Goal: Complete application form

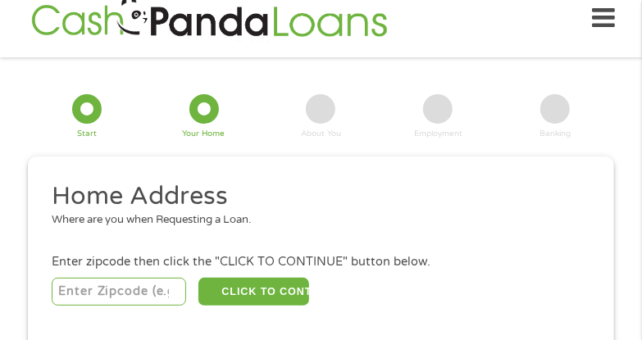
scroll to position [21, 0]
click at [113, 285] on input "number" at bounding box center [119, 292] width 135 height 28
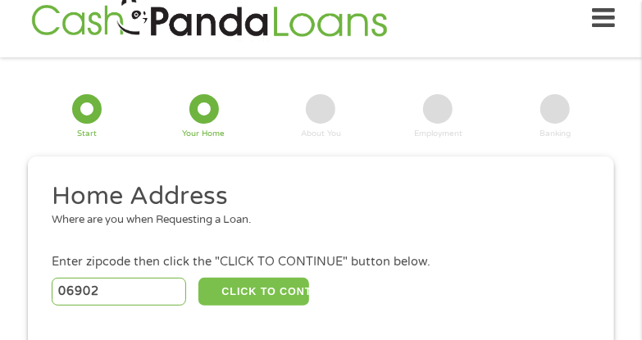
type input "06902"
click at [251, 285] on button "CLICK TO CONTINUE" at bounding box center [254, 292] width 111 height 28
type input "06902"
type input "[GEOGRAPHIC_DATA]"
select select "[US_STATE]"
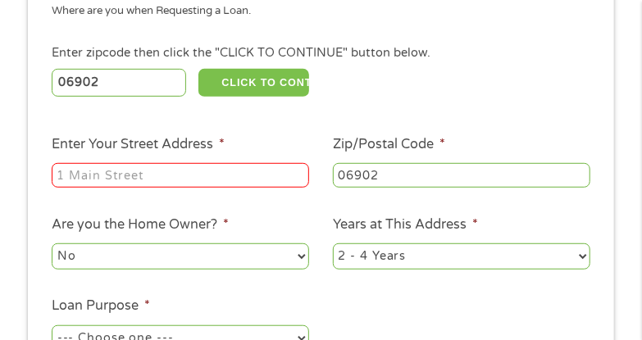
scroll to position [349, 0]
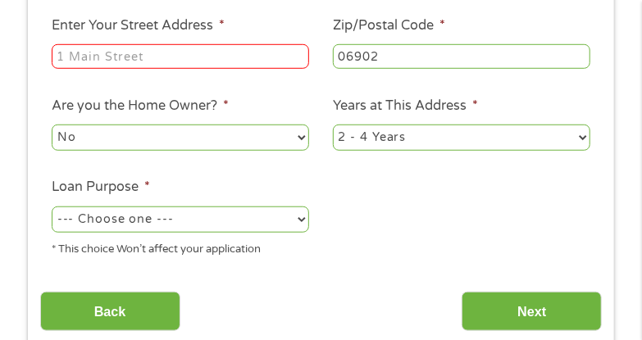
click at [103, 56] on input "Enter Your Street Address *" at bounding box center [181, 56] width 258 height 25
type input "[STREET_ADDRESS]"
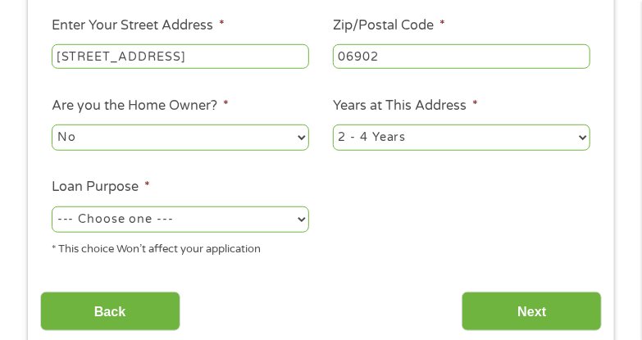
click at [302, 221] on select "--- Choose one --- Pay Bills Debt Consolidation Home Improvement Major Purchase…" at bounding box center [181, 220] width 258 height 26
select select "paybills"
click at [52, 208] on select "--- Choose one --- Pay Bills Debt Consolidation Home Improvement Major Purchase…" at bounding box center [181, 220] width 258 height 26
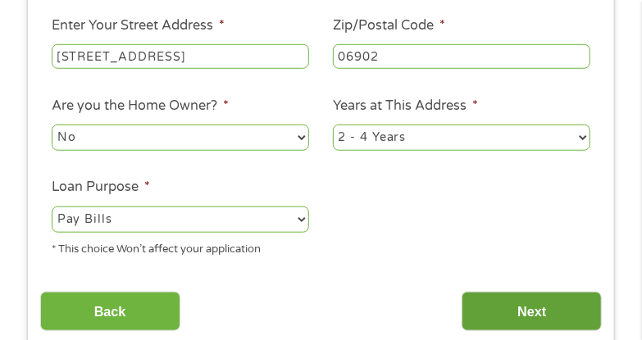
click at [552, 324] on input "Next" at bounding box center [532, 312] width 140 height 40
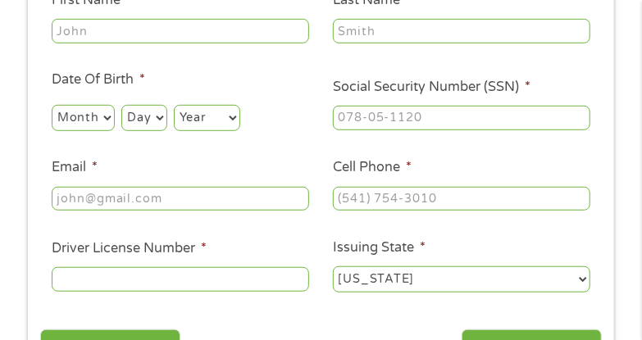
scroll to position [185, 0]
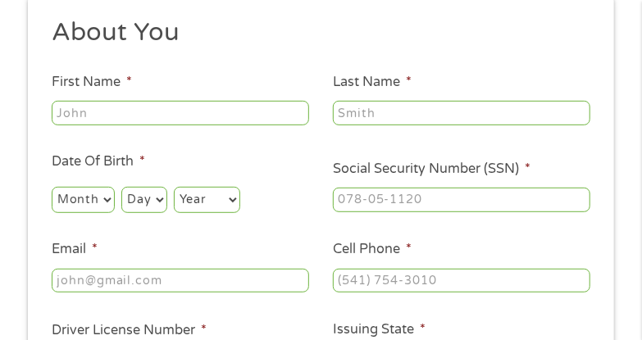
click at [104, 118] on input "First Name *" at bounding box center [181, 113] width 258 height 25
type input "Carita"
type input "[PERSON_NAME]"
select select "11"
select select "5"
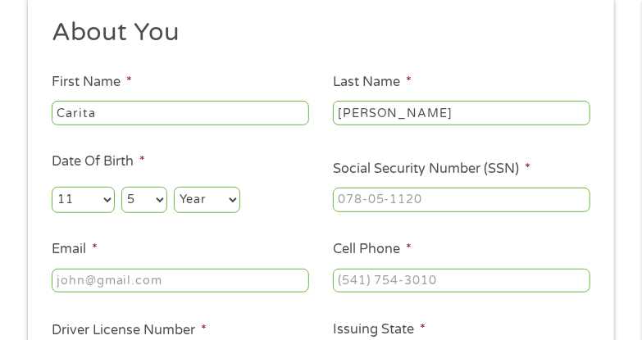
select select "1958"
type input "[EMAIL_ADDRESS][DOMAIN_NAME]"
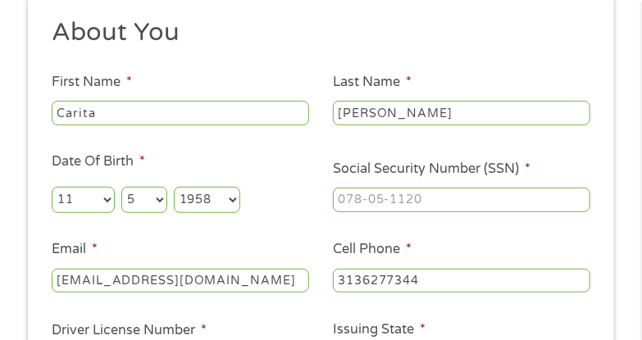
type input "[PHONE_NUMBER]"
click at [400, 202] on input "___-__-____" at bounding box center [462, 200] width 258 height 25
type input "366-78-5106"
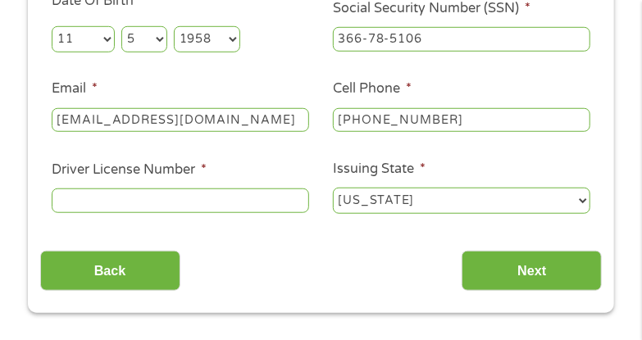
scroll to position [349, 0]
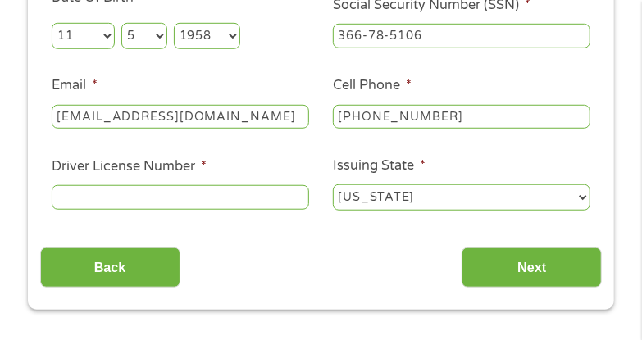
click at [232, 189] on input "Driver License Number *" at bounding box center [181, 197] width 258 height 25
click at [142, 196] on input "Driver License Number *" at bounding box center [181, 197] width 258 height 25
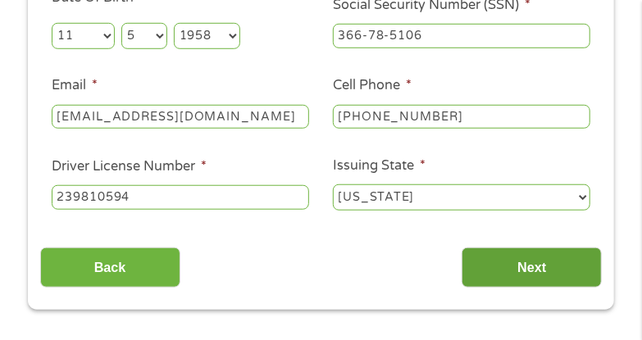
type input "239810594"
click at [539, 276] on input "Next" at bounding box center [532, 268] width 140 height 40
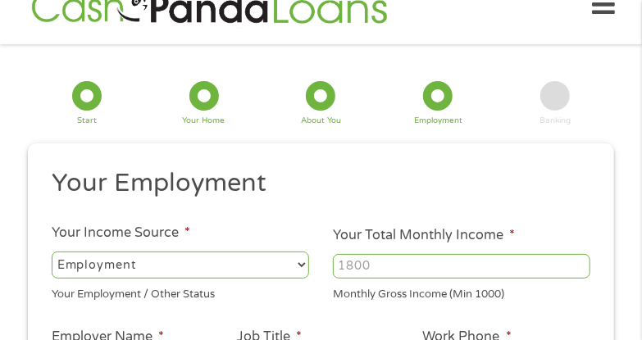
scroll to position [21, 0]
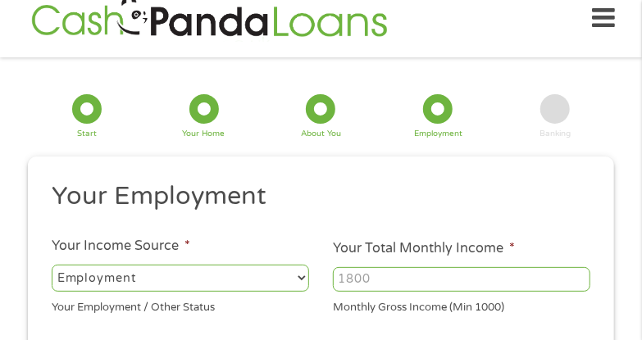
click at [441, 279] on input "Your Total Monthly Income *" at bounding box center [462, 279] width 258 height 25
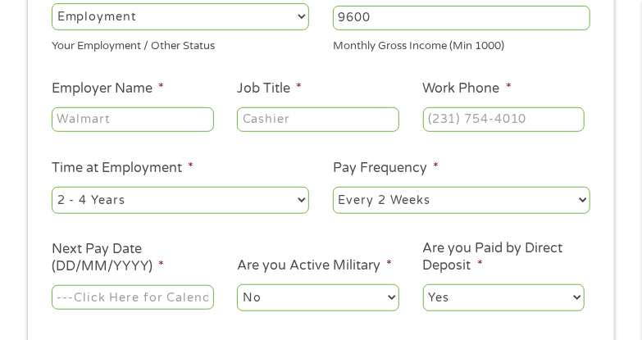
scroll to position [349, 0]
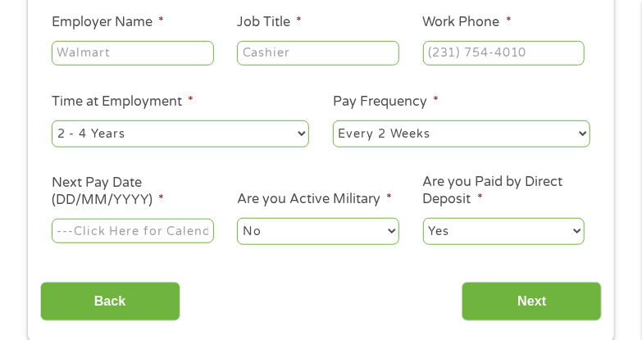
type input "9600"
click at [103, 48] on input "Employer Name *" at bounding box center [133, 53] width 162 height 25
type input "[PERSON_NAME]"
type input "Paralegal"
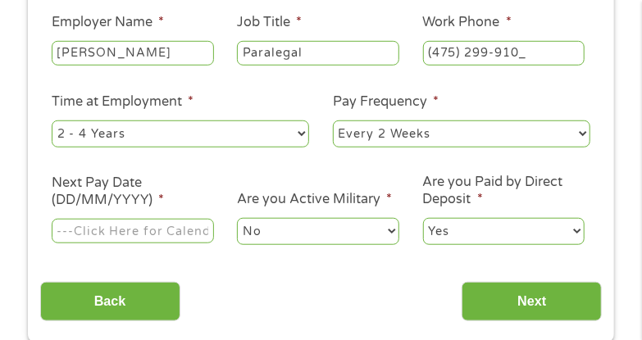
type input "[PHONE_NUMBER]"
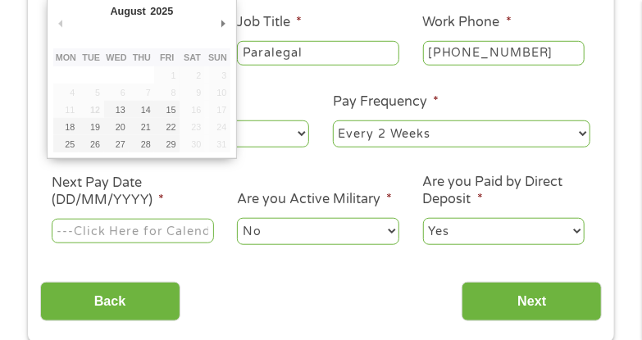
click at [161, 228] on input "Next Pay Date (DD/MM/YYYY) *" at bounding box center [133, 231] width 162 height 25
type input "[DATE]"
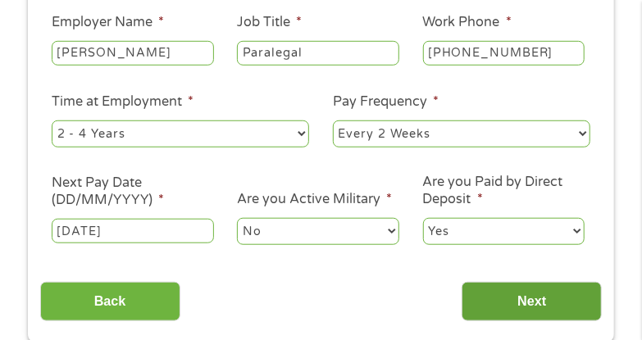
click at [540, 306] on input "Next" at bounding box center [532, 302] width 140 height 40
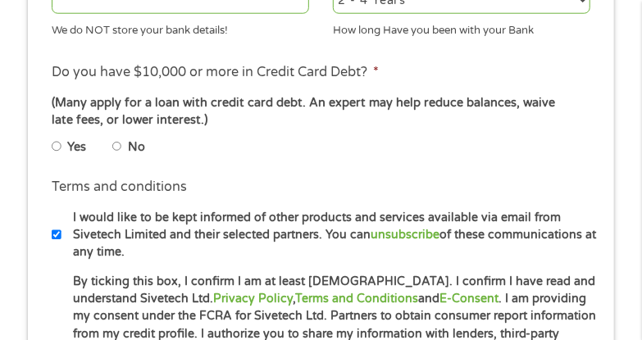
scroll to position [595, 0]
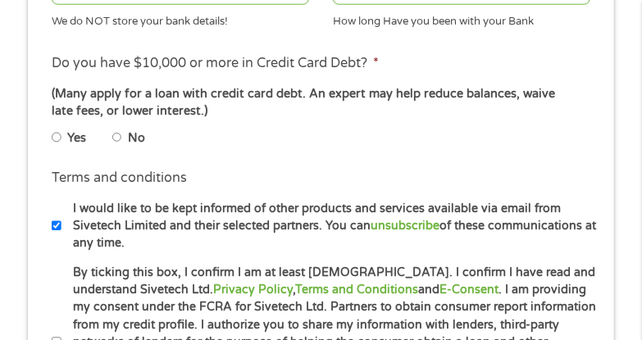
click at [116, 137] on input "No" at bounding box center [117, 138] width 10 height 20
radio input "true"
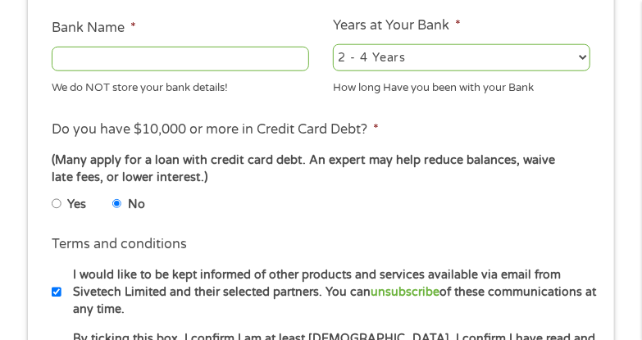
scroll to position [513, 0]
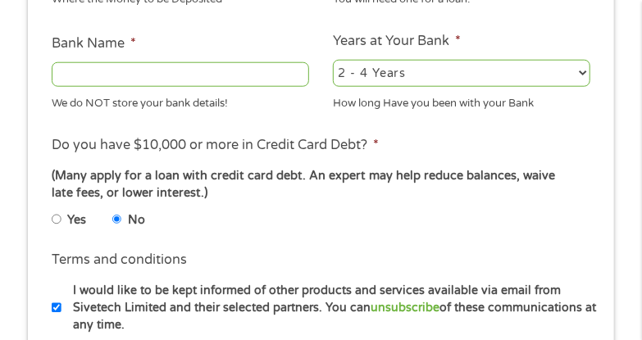
click at [160, 80] on input "Bank Name *" at bounding box center [181, 74] width 258 height 25
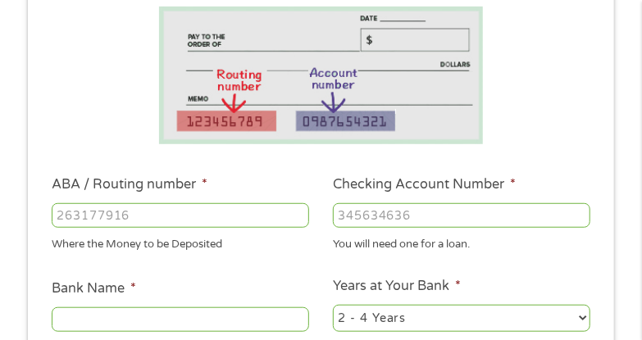
scroll to position [267, 0]
click at [78, 216] on input "ABA / Routing number *" at bounding box center [181, 216] width 258 height 25
type input "122101706"
type input "BANK OF AMERICA NA"
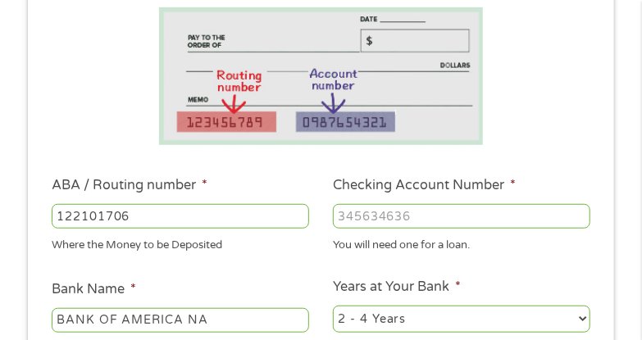
type input "122101706"
click at [444, 214] on input "Checking Account Number *" at bounding box center [462, 216] width 258 height 25
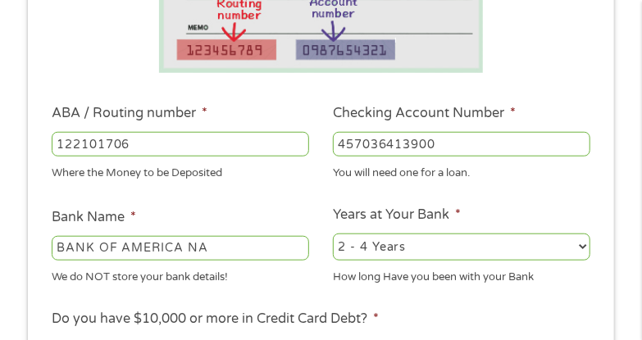
scroll to position [431, 0]
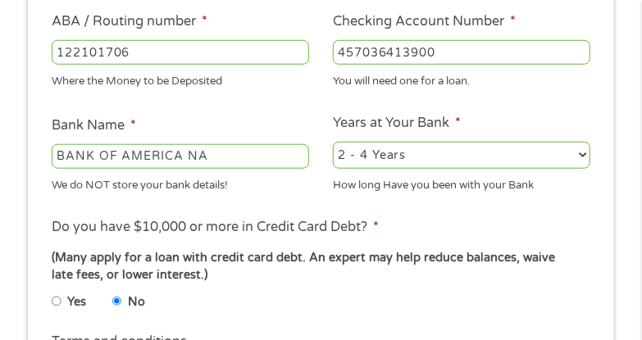
type input "457036413900"
click at [584, 154] on select "2 - 4 Years 6 - 12 Months 1 - 2 Years Over 4 Years" at bounding box center [462, 155] width 258 height 26
select select "60months"
click at [333, 143] on select "2 - 4 Years 6 - 12 Months 1 - 2 Years Over 4 Years" at bounding box center [462, 155] width 258 height 26
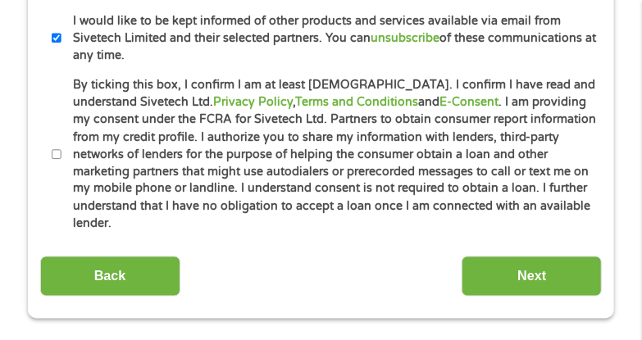
scroll to position [841, 0]
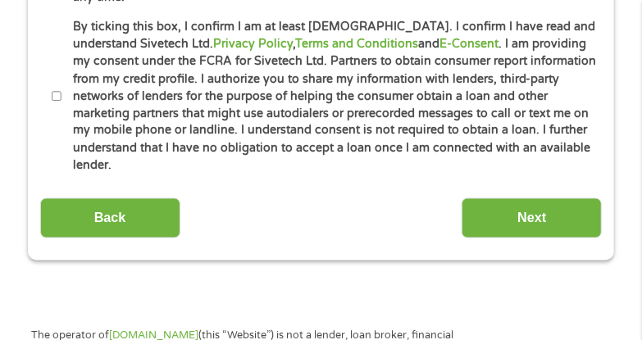
click at [57, 87] on input "By ticking this box, I confirm I am at least [DEMOGRAPHIC_DATA]. I confirm I ha…" at bounding box center [57, 97] width 10 height 20
checkbox input "true"
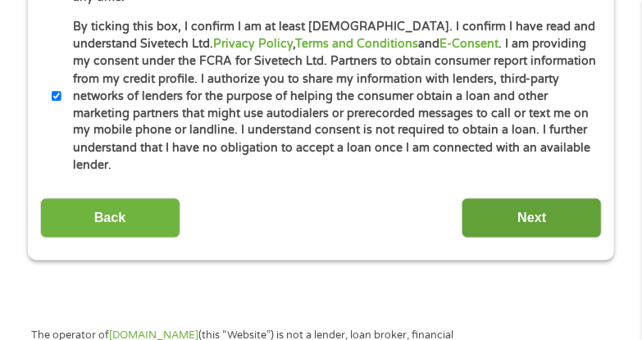
click at [508, 199] on input "Next" at bounding box center [532, 219] width 140 height 40
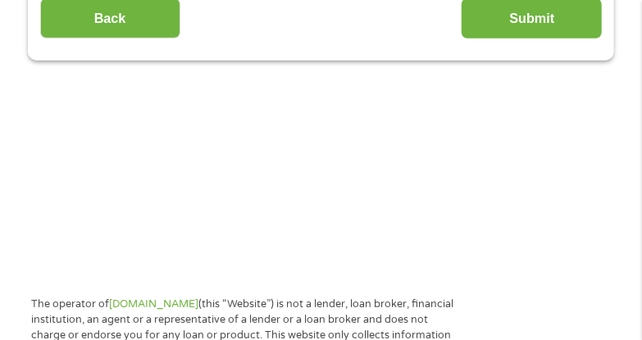
scroll to position [267, 0]
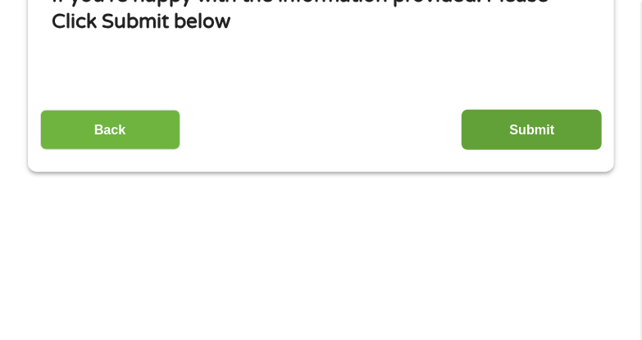
click at [559, 138] on input "Submit" at bounding box center [532, 130] width 140 height 40
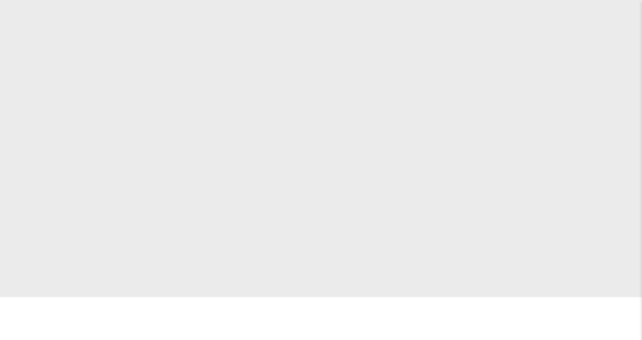
scroll to position [0, 0]
